Goal: Find specific page/section: Find specific page/section

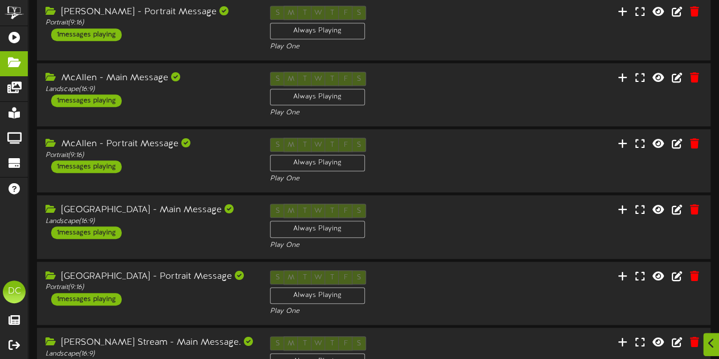
scroll to position [401, 0]
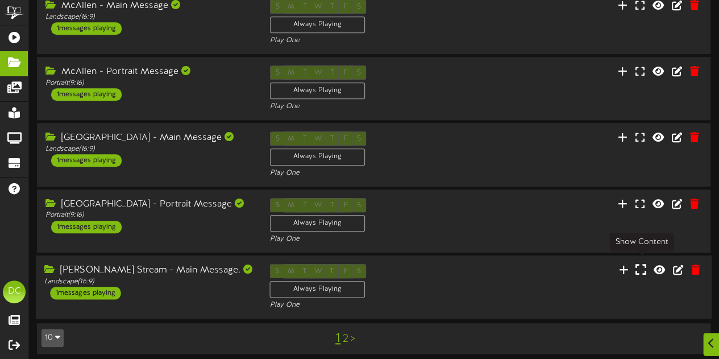
click at [646, 265] on icon at bounding box center [641, 269] width 11 height 13
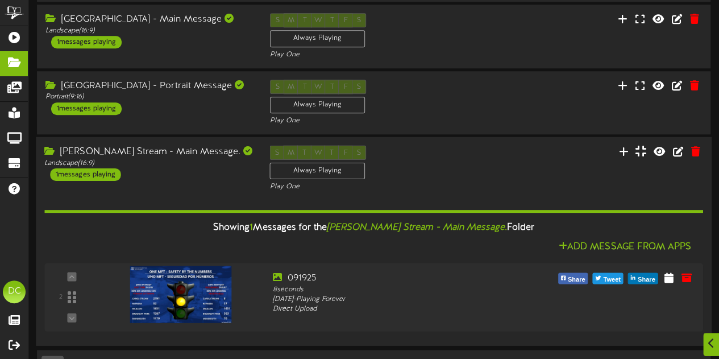
scroll to position [546, 0]
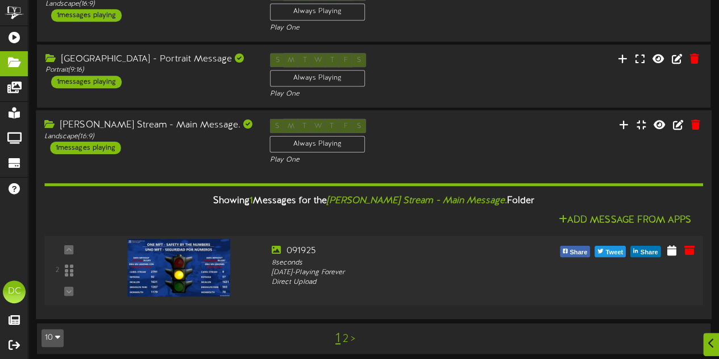
click at [188, 257] on img at bounding box center [179, 266] width 102 height 57
